Goal: Task Accomplishment & Management: Manage account settings

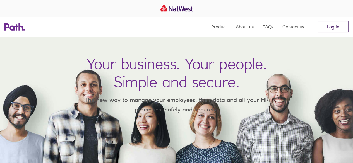
click at [327, 25] on link "Log in" at bounding box center [332, 26] width 31 height 11
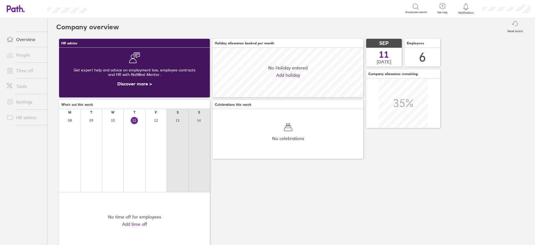
scroll to position [50, 151]
click at [27, 53] on link "People" at bounding box center [24, 54] width 45 height 11
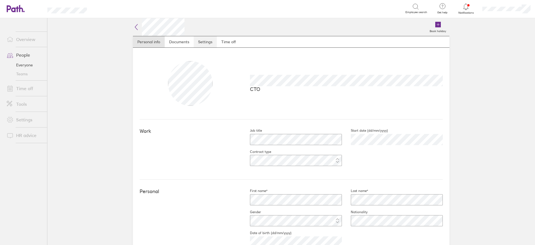
click at [203, 41] on link "Settings" at bounding box center [205, 41] width 23 height 11
